Goal: Task Accomplishment & Management: Manage account settings

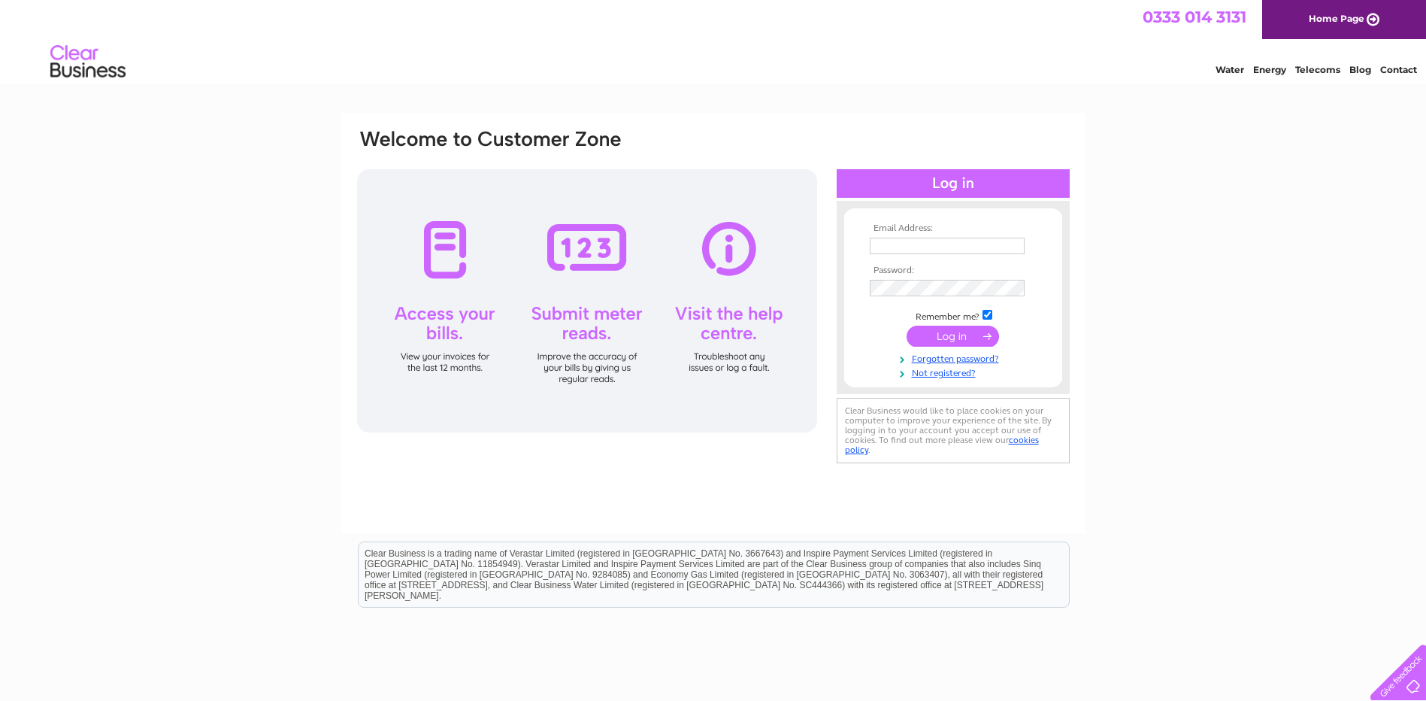
type input "sprucegardenservices@yahoo.co.uk"
click at [942, 332] on input "submit" at bounding box center [952, 335] width 92 height 21
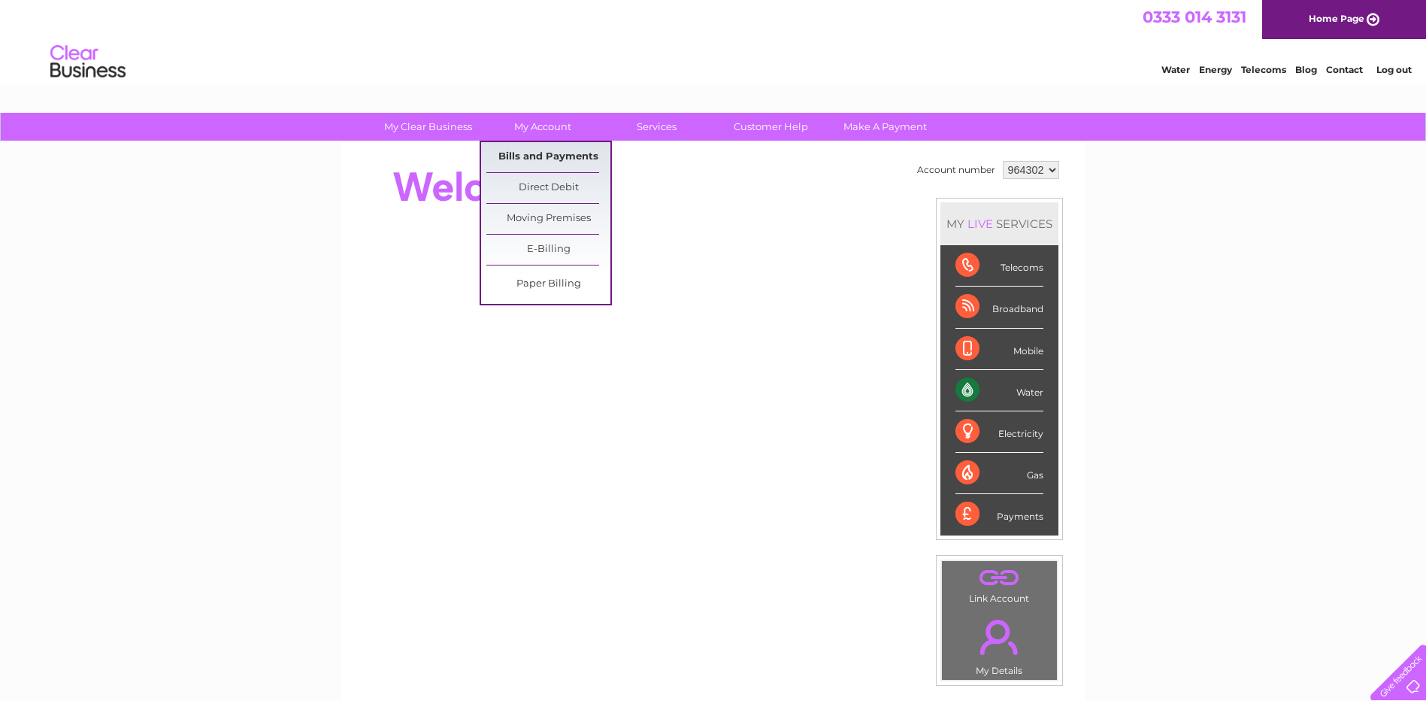
click at [565, 153] on link "Bills and Payments" at bounding box center [548, 157] width 124 height 30
click at [565, 159] on link "Bills and Payments" at bounding box center [548, 157] width 124 height 30
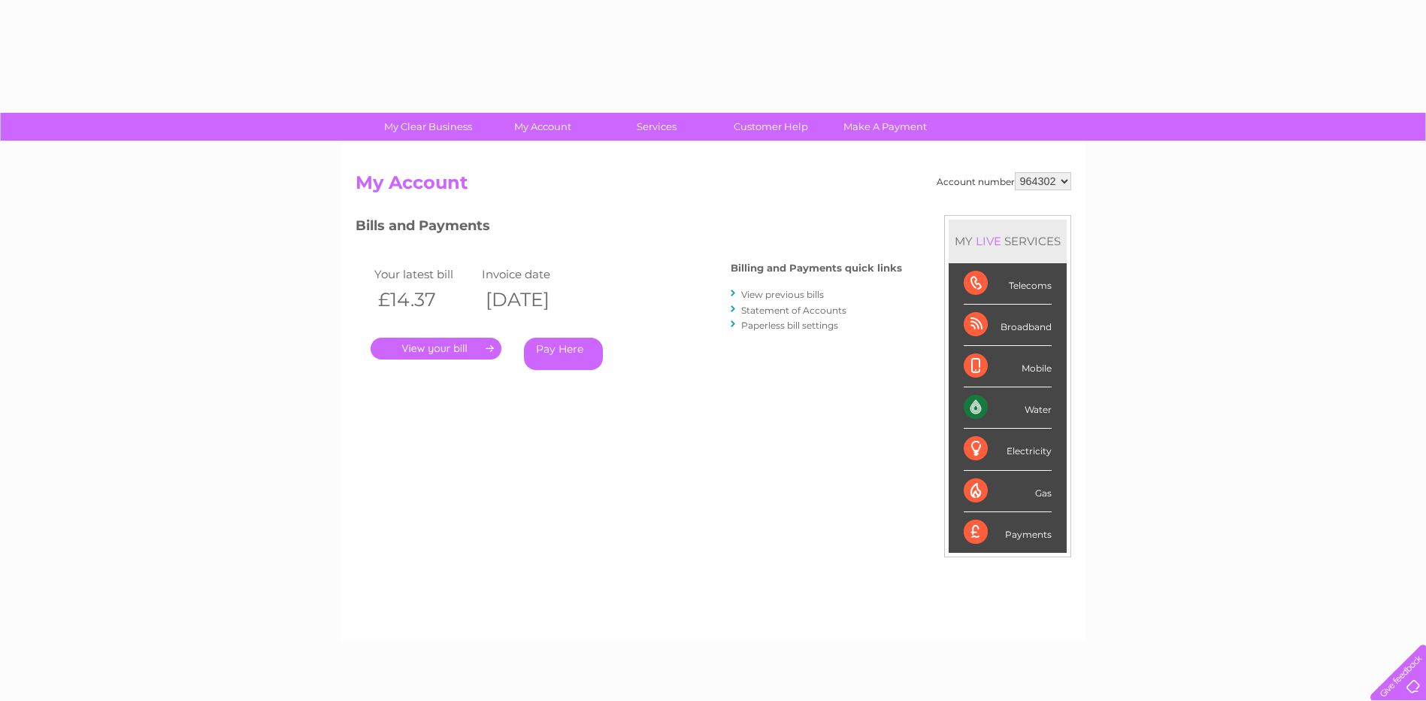
click at [453, 350] on link "." at bounding box center [436, 348] width 131 height 22
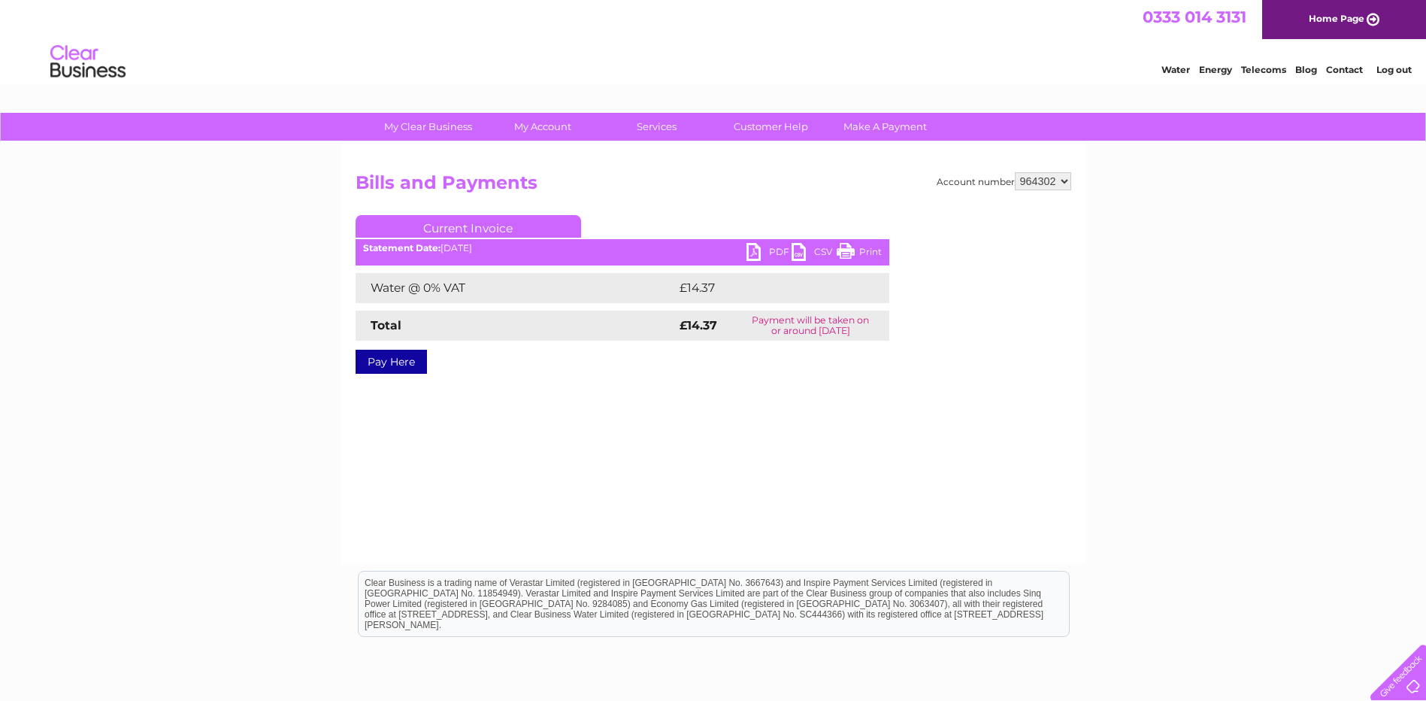
click at [755, 250] on link "PDF" at bounding box center [768, 254] width 45 height 22
drag, startPoint x: 855, startPoint y: 251, endPoint x: 359, endPoint y: 398, distance: 517.3
click at [855, 251] on link "Print" at bounding box center [859, 254] width 45 height 22
